Goal: Task Accomplishment & Management: Manage account settings

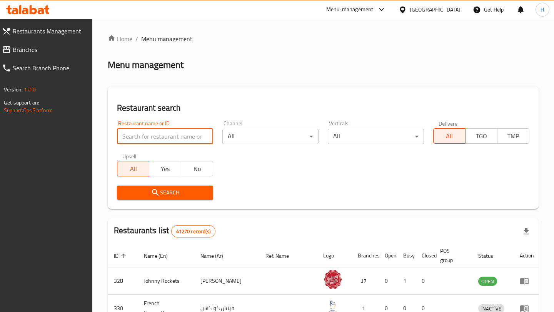
click at [191, 142] on input "search" at bounding box center [165, 136] width 96 height 15
paste input "655047"
type input "655047"
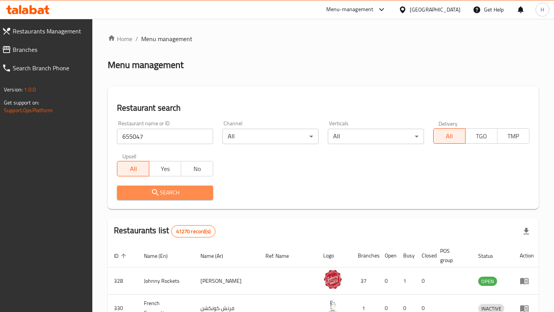
click at [176, 196] on span "Search" at bounding box center [165, 193] width 84 height 10
click at [176, 196] on div at bounding box center [277, 156] width 554 height 312
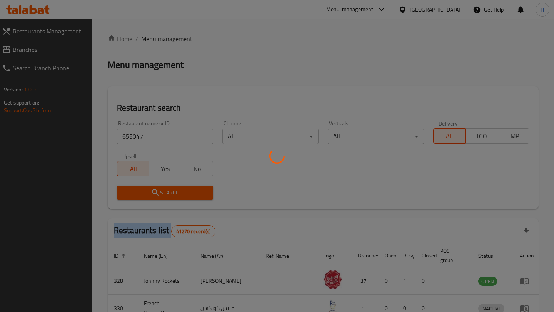
click at [176, 196] on div at bounding box center [277, 156] width 554 height 312
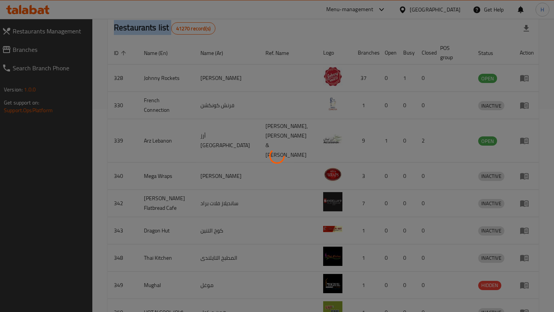
scroll to position [25, 0]
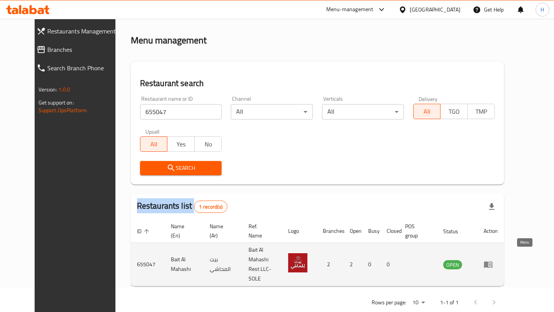
click at [493, 260] on icon "enhanced table" at bounding box center [488, 264] width 9 height 9
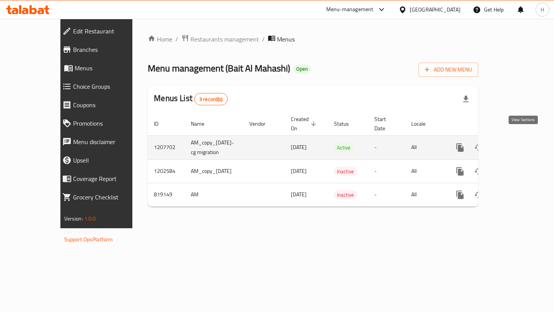
click at [524, 145] on link "enhanced table" at bounding box center [515, 148] width 18 height 18
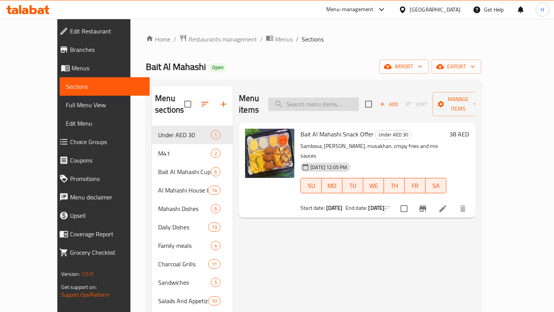
click at [319, 98] on input "search" at bounding box center [313, 104] width 91 height 13
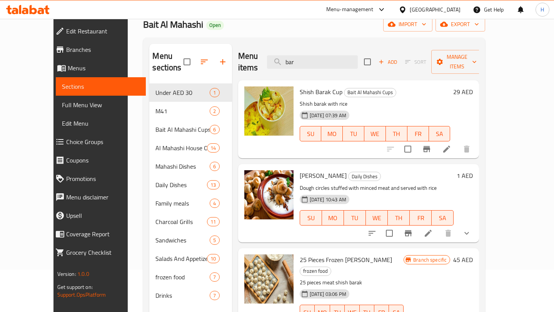
scroll to position [43, 0]
type input "bar"
click at [433, 229] on icon at bounding box center [428, 233] width 9 height 9
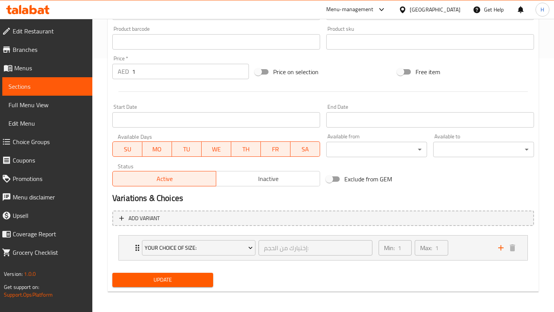
scroll to position [255, 0]
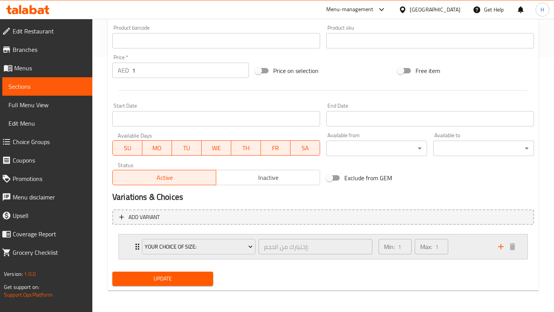
click at [125, 247] on div "Your Choice Of Size: إختيارك من الحجم: ​ Min: 1 ​ Max: 1 ​" at bounding box center [323, 247] width 409 height 25
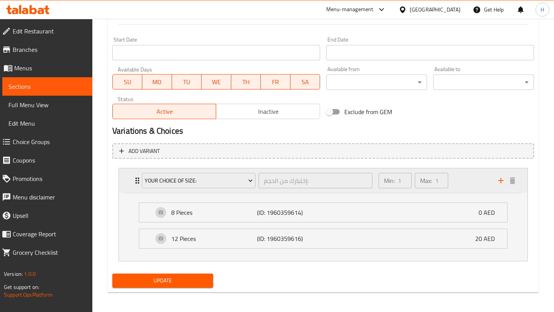
scroll to position [323, 0]
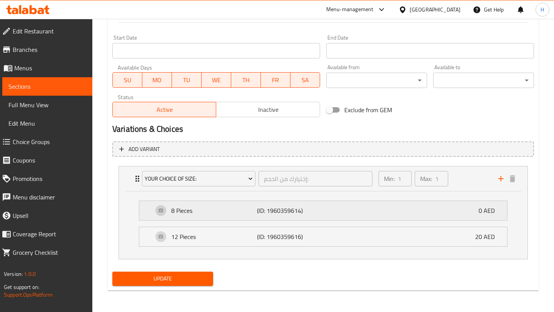
click at [235, 212] on p "8 Pieces" at bounding box center [214, 210] width 86 height 9
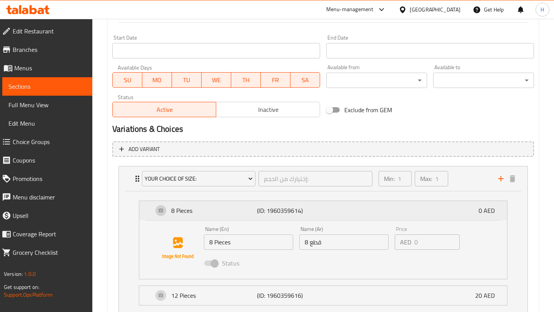
click at [236, 212] on p "8 Pieces" at bounding box center [214, 210] width 86 height 9
